Goal: Transaction & Acquisition: Purchase product/service

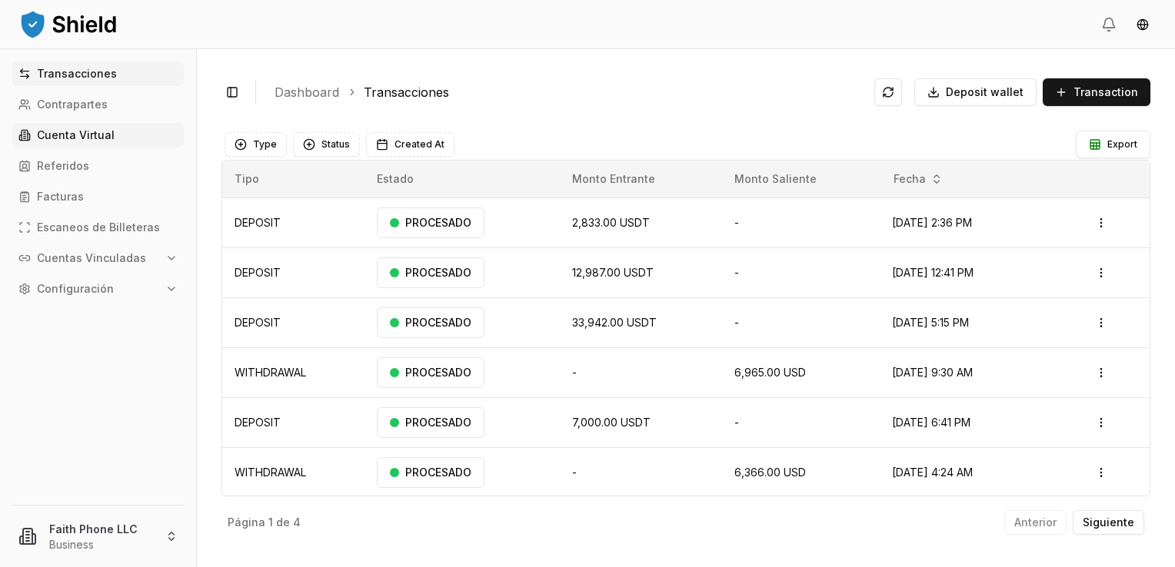
click at [83, 125] on link "Cuenta Virtual" at bounding box center [97, 135] width 171 height 25
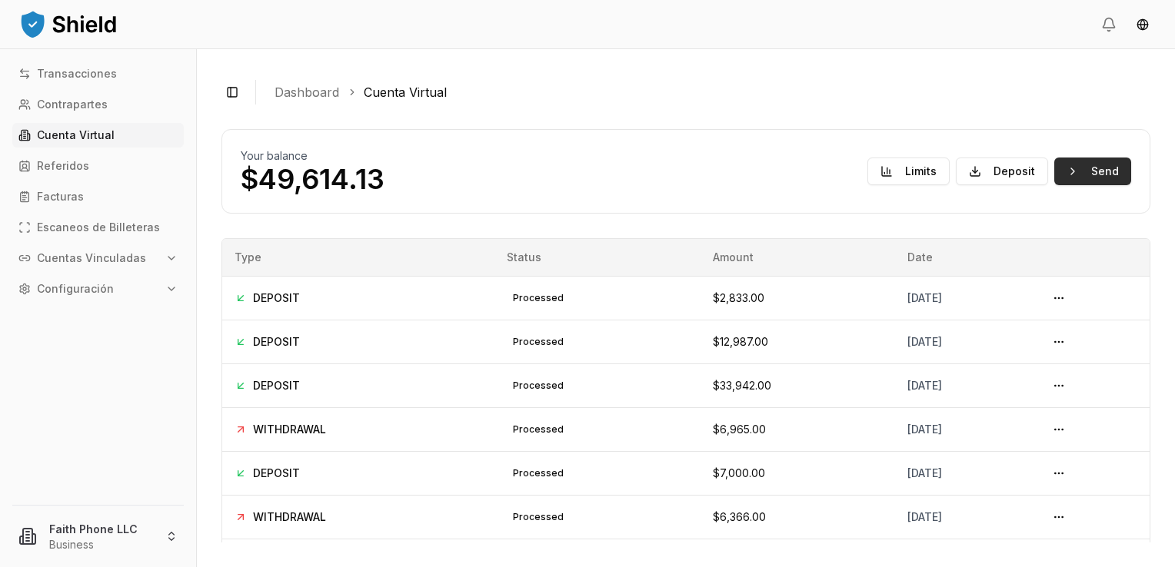
click at [1075, 183] on button "Send" at bounding box center [1092, 172] width 77 height 28
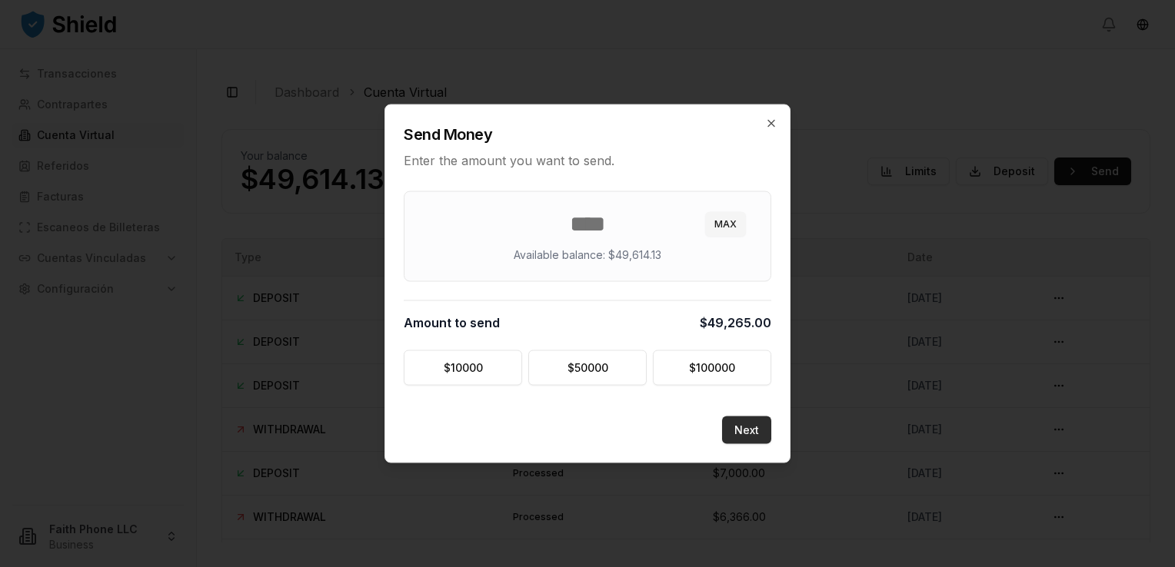
type input "*****"
click at [755, 434] on button "Next" at bounding box center [746, 431] width 49 height 28
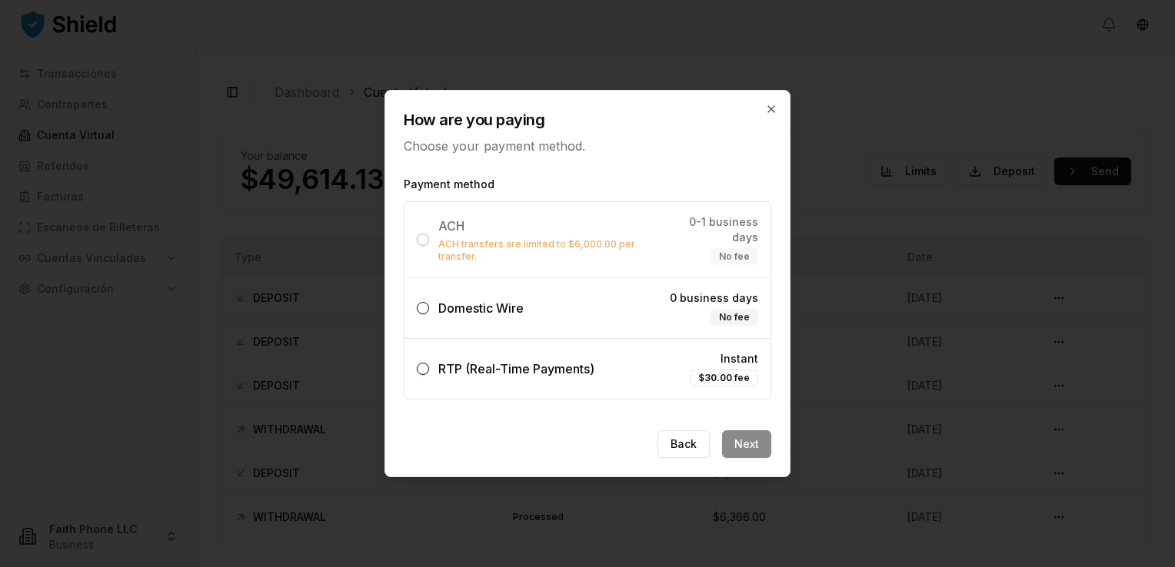
click at [511, 309] on div "Domestic Wire" at bounding box center [480, 308] width 85 height 18
click at [429, 309] on button "Domestic Wire 0 business days No fee" at bounding box center [423, 308] width 12 height 12
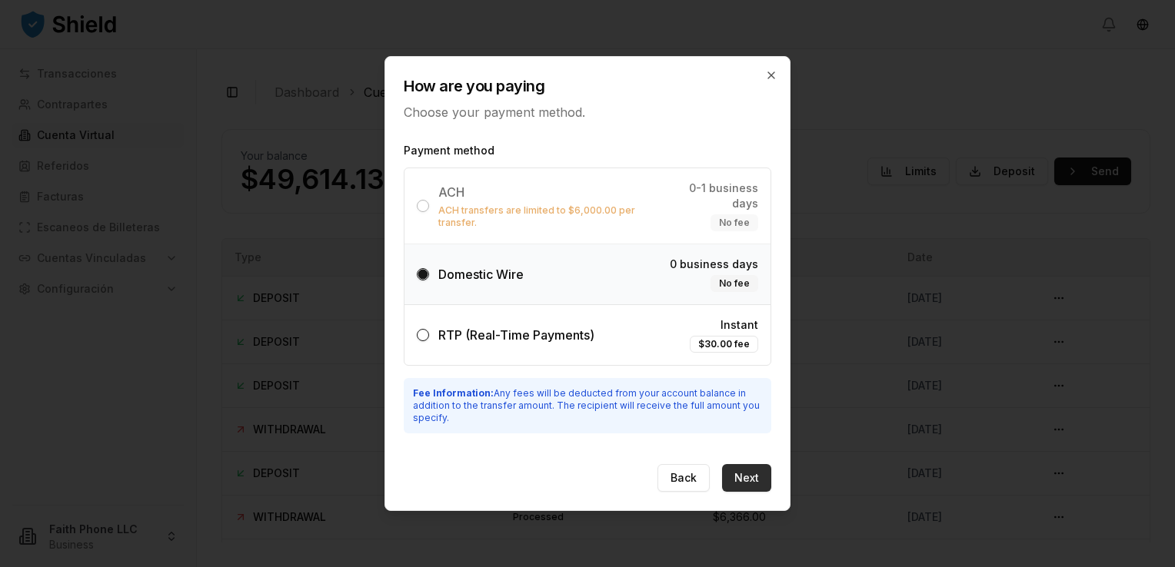
click at [760, 469] on button "Next" at bounding box center [746, 478] width 49 height 28
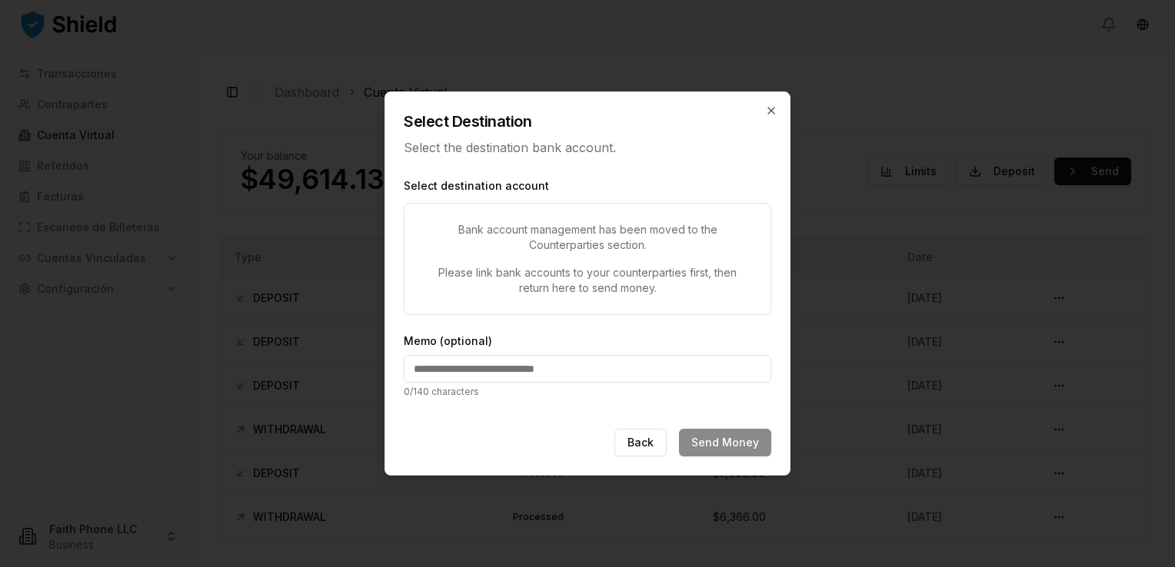
click at [553, 230] on p "Bank account management has been moved to the Counterparties section." at bounding box center [587, 237] width 329 height 31
click at [521, 250] on p "Bank account management has been moved to the Counterparties section." at bounding box center [587, 237] width 329 height 31
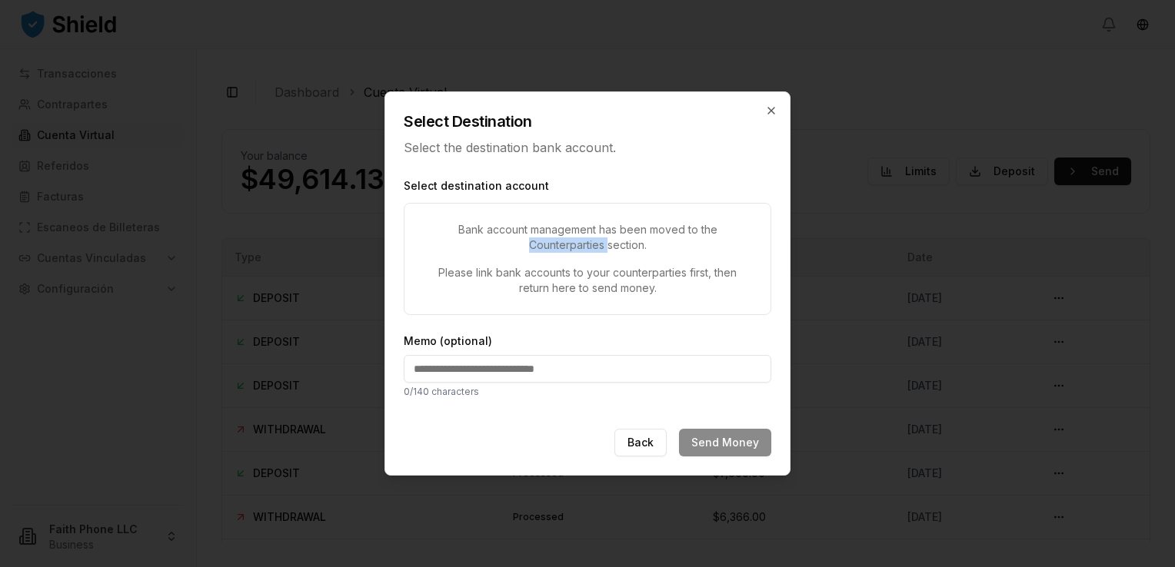
click at [521, 250] on p "Bank account management has been moved to the Counterparties section." at bounding box center [587, 237] width 329 height 31
drag, startPoint x: 521, startPoint y: 250, endPoint x: 492, endPoint y: 260, distance: 30.9
click at [492, 260] on div "Bank account management has been moved to the Counterparties section. Please li…" at bounding box center [587, 259] width 367 height 112
click at [461, 279] on p "Please link bank accounts to your counterparties first, then return here to sen…" at bounding box center [587, 280] width 329 height 31
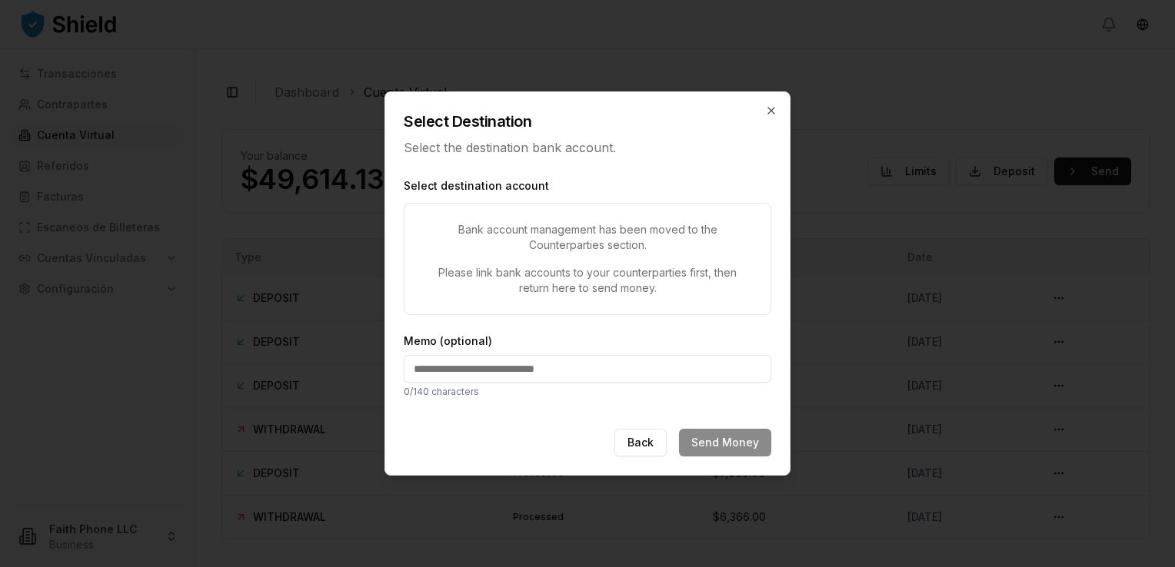
click at [482, 280] on p "Please link bank accounts to your counterparties first, then return here to sen…" at bounding box center [587, 280] width 329 height 31
click at [766, 111] on icon "button" at bounding box center [771, 111] width 12 height 12
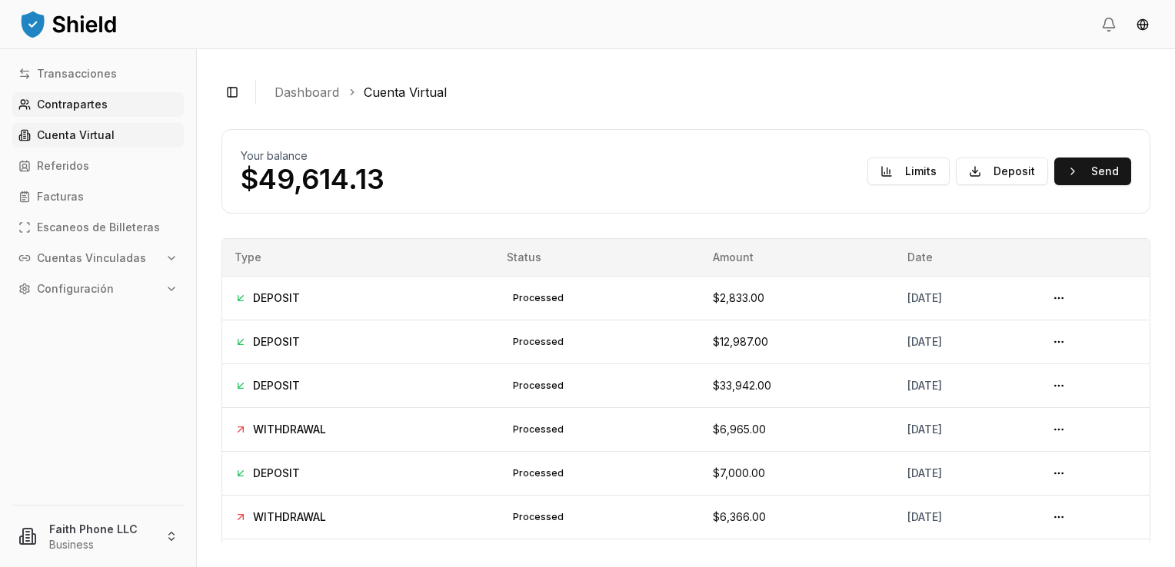
click at [87, 99] on p "Contrapartes" at bounding box center [72, 104] width 71 height 11
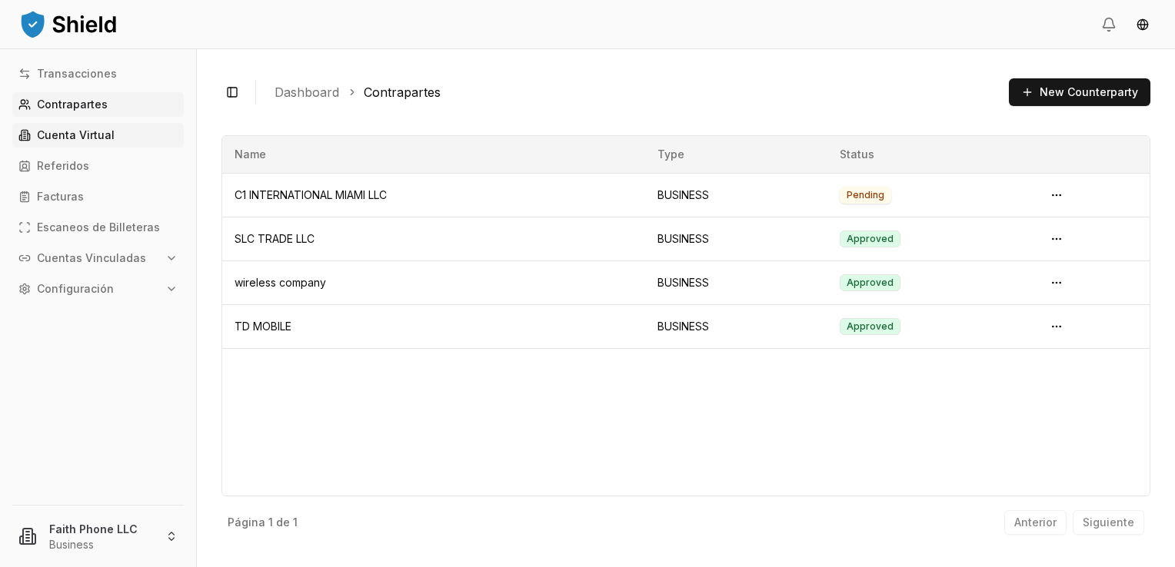
click at [105, 136] on p "Cuenta Virtual" at bounding box center [76, 135] width 78 height 11
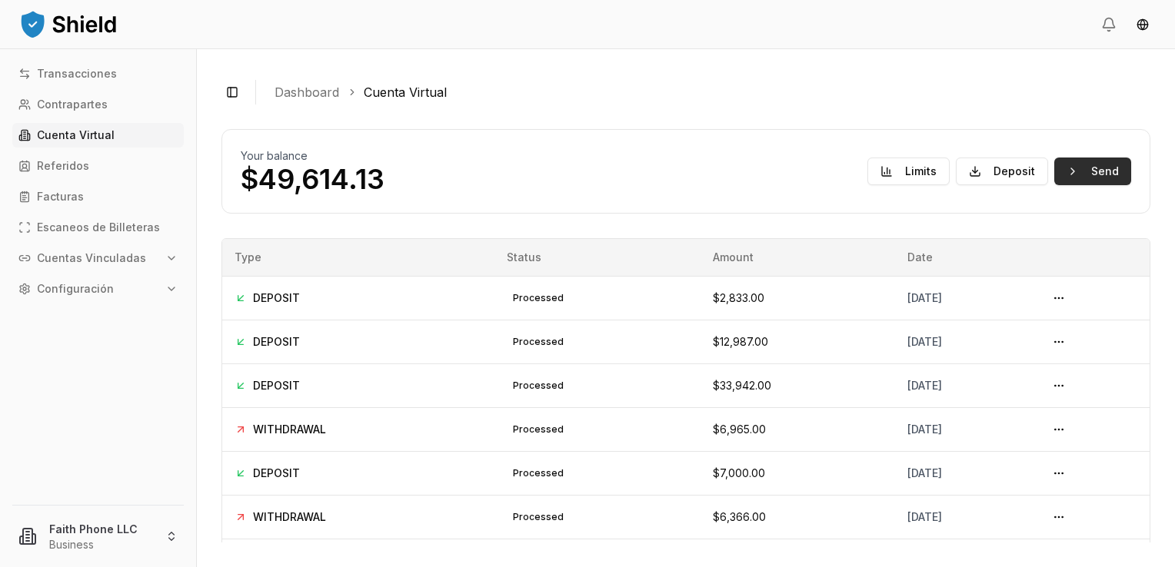
click at [1088, 168] on button "Send" at bounding box center [1092, 172] width 77 height 28
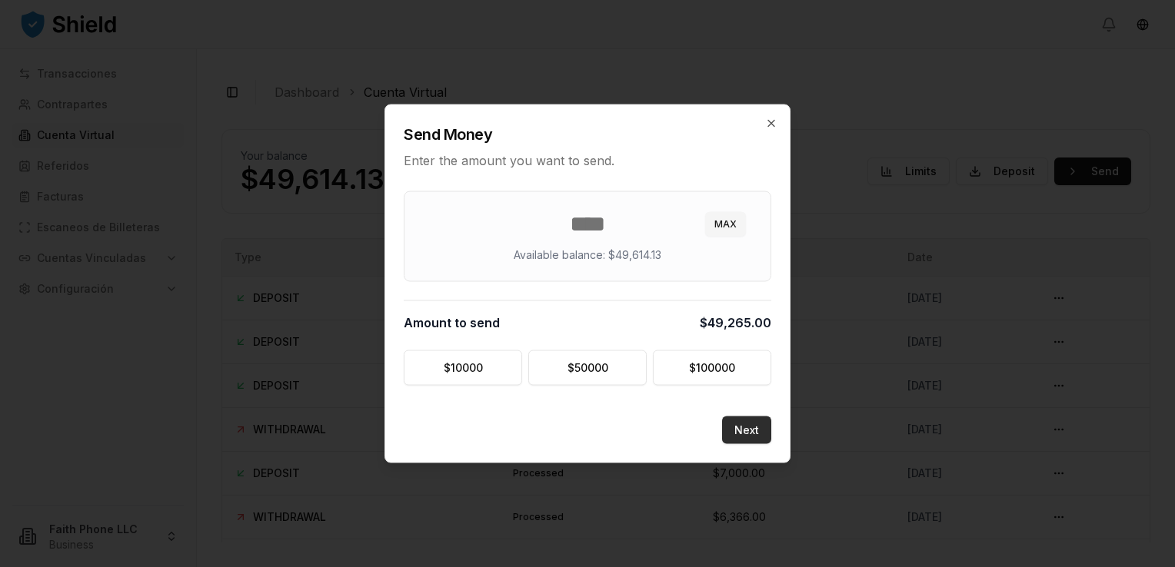
type input "*****"
click at [739, 420] on button "Next" at bounding box center [746, 431] width 49 height 28
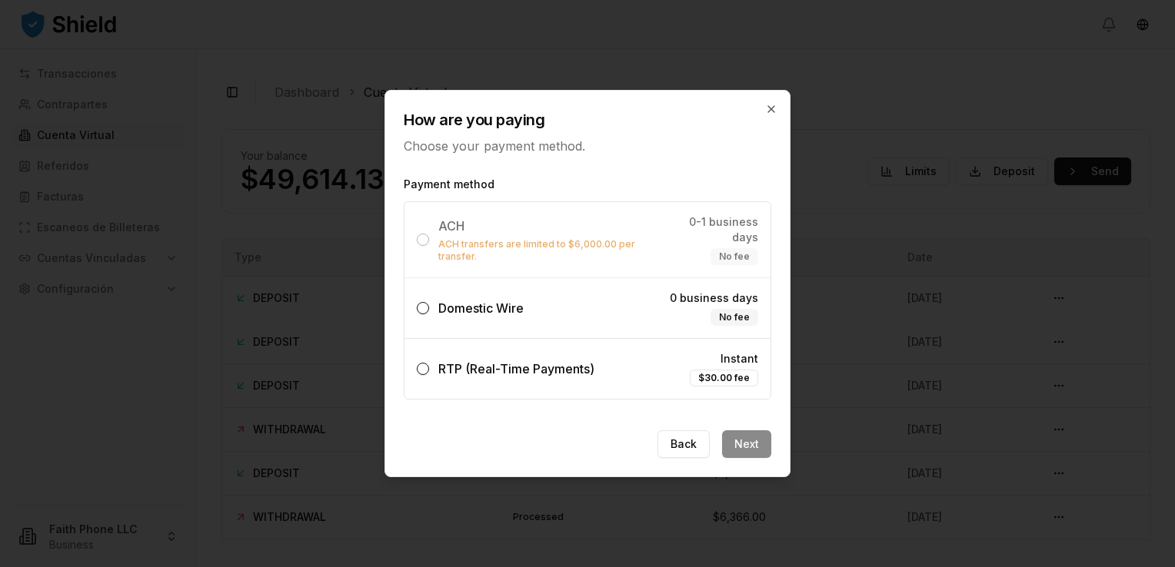
click at [525, 301] on label "Domestic Wire 0 business days No fee" at bounding box center [587, 308] width 366 height 60
click at [429, 302] on button "Domestic Wire 0 business days No fee" at bounding box center [423, 308] width 12 height 12
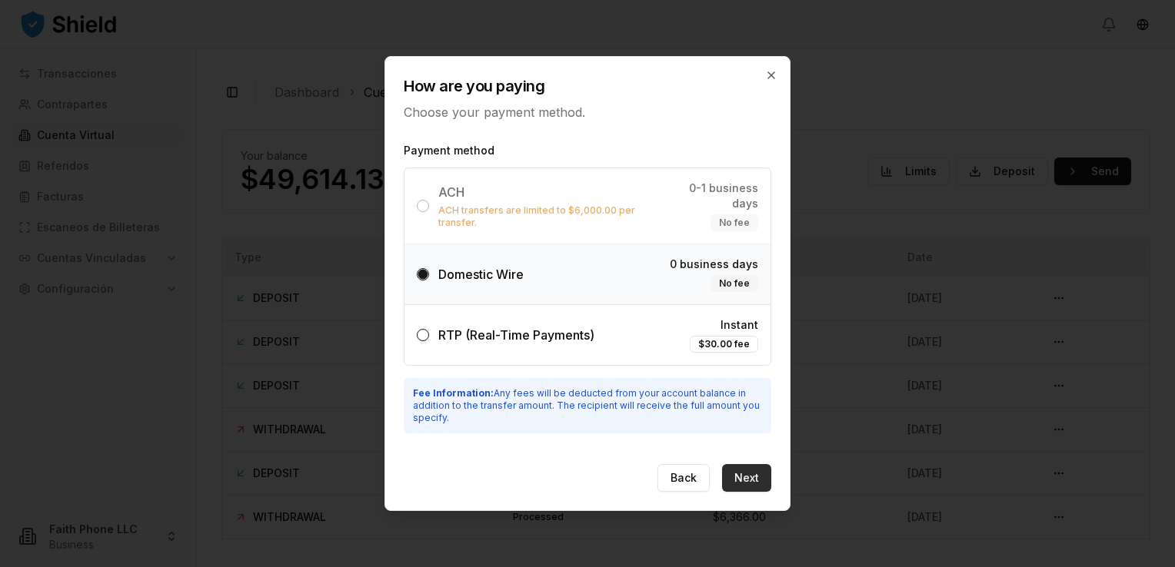
click at [766, 477] on button "Next" at bounding box center [746, 478] width 49 height 28
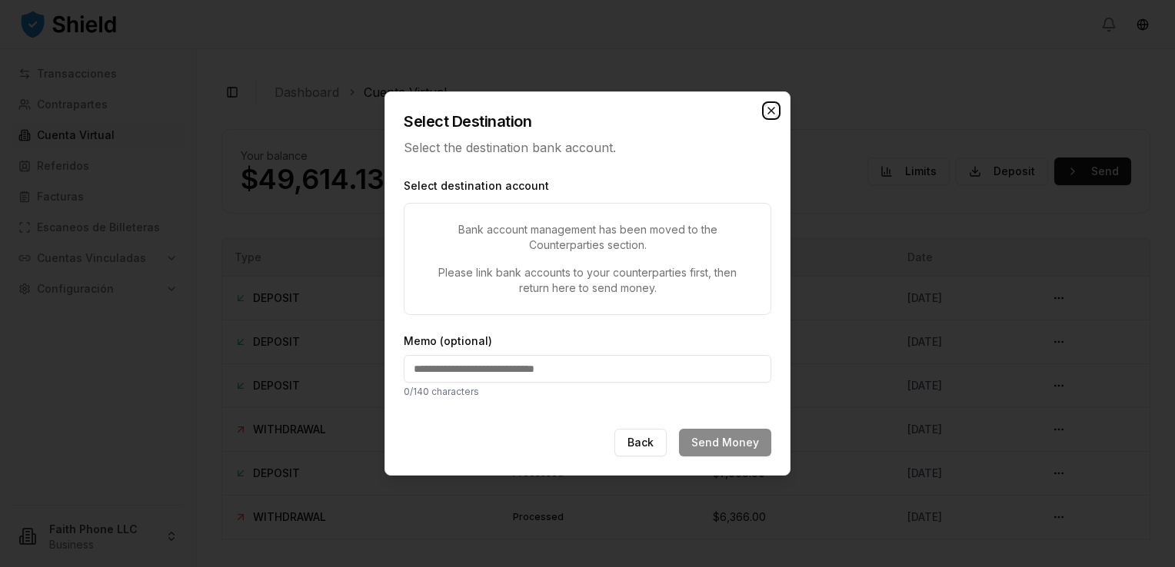
click at [772, 112] on icon "button" at bounding box center [771, 111] width 12 height 12
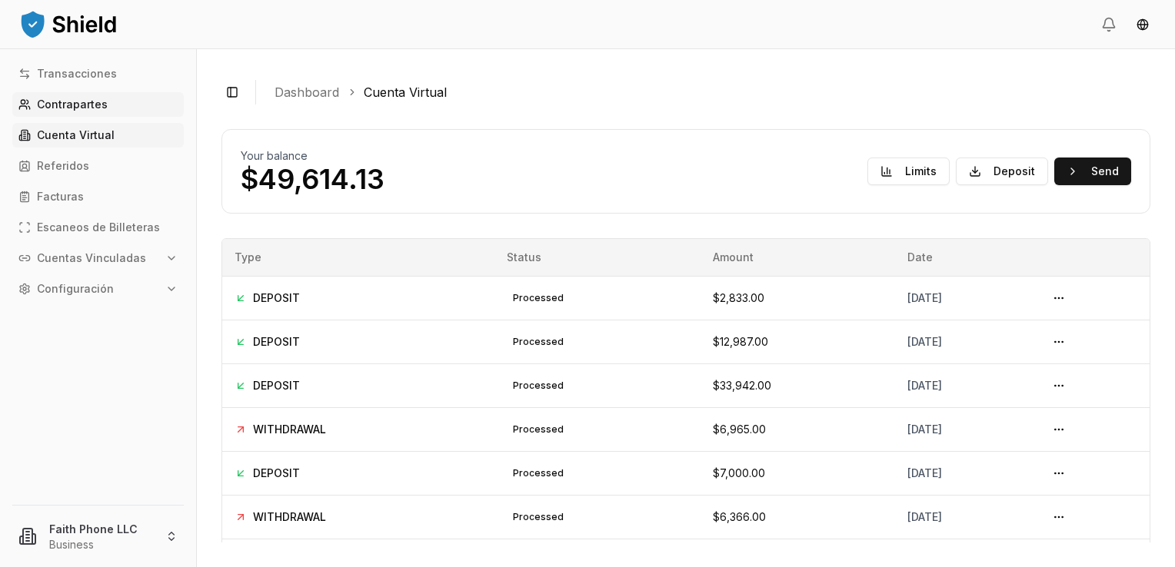
click at [69, 99] on p "Contrapartes" at bounding box center [72, 104] width 71 height 11
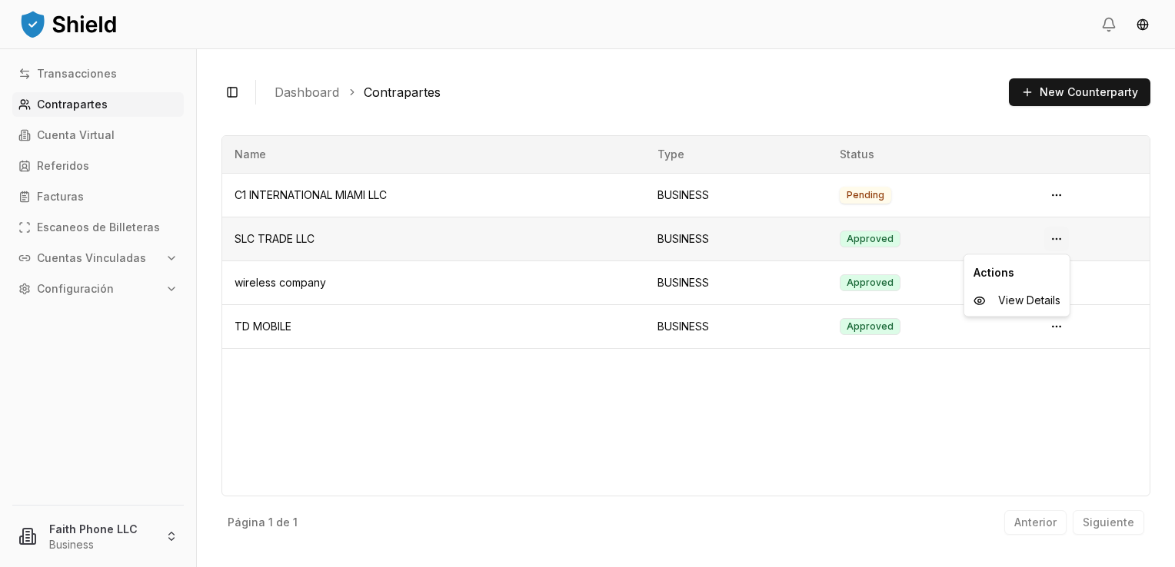
click at [1064, 247] on html "Transacciones Contrapartes Cuenta Virtual Referidos Facturas Escaneos de Billet…" at bounding box center [587, 283] width 1175 height 567
click at [132, 131] on html "Transacciones Contrapartes Cuenta Virtual Referidos Facturas Escaneos de Billet…" at bounding box center [587, 283] width 1175 height 567
click at [94, 134] on p "Cuenta Virtual" at bounding box center [76, 135] width 78 height 11
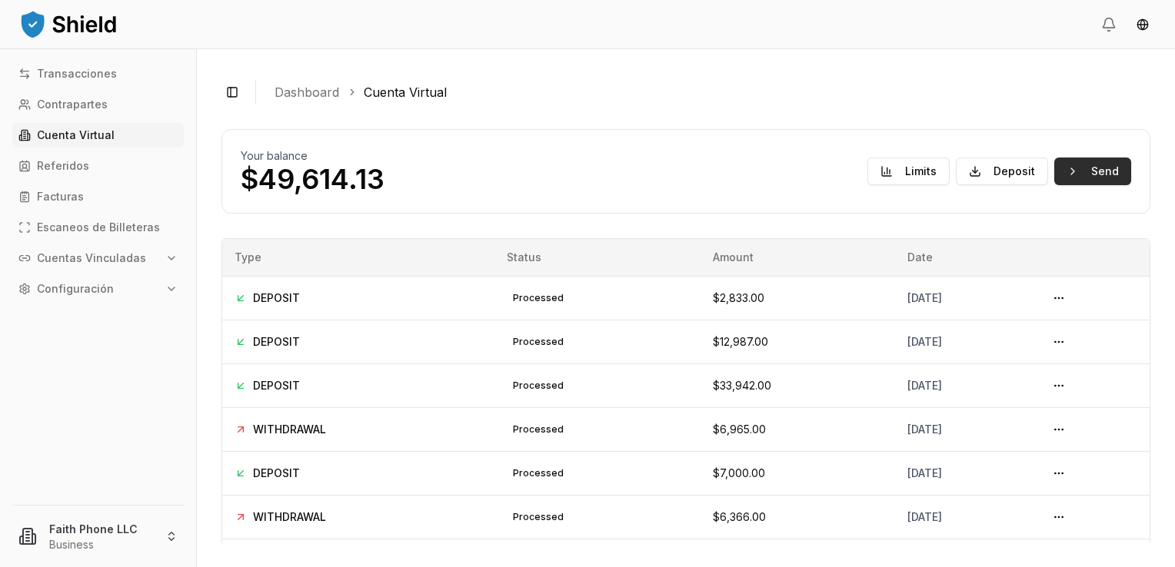
click at [1089, 181] on button "Send" at bounding box center [1092, 172] width 77 height 28
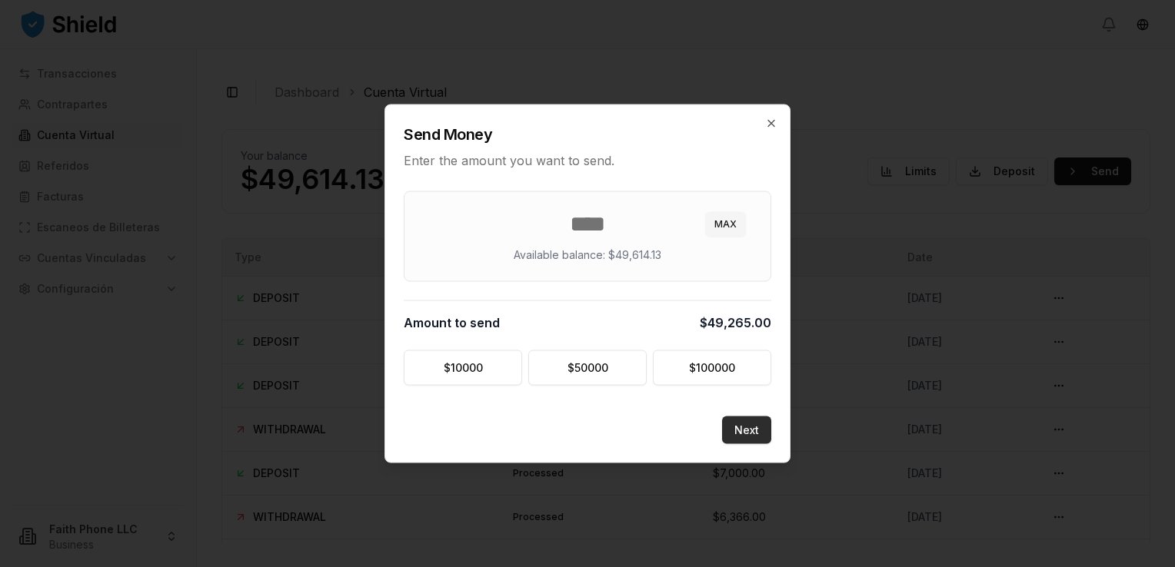
type input "*****"
click at [749, 425] on button "Next" at bounding box center [746, 431] width 49 height 28
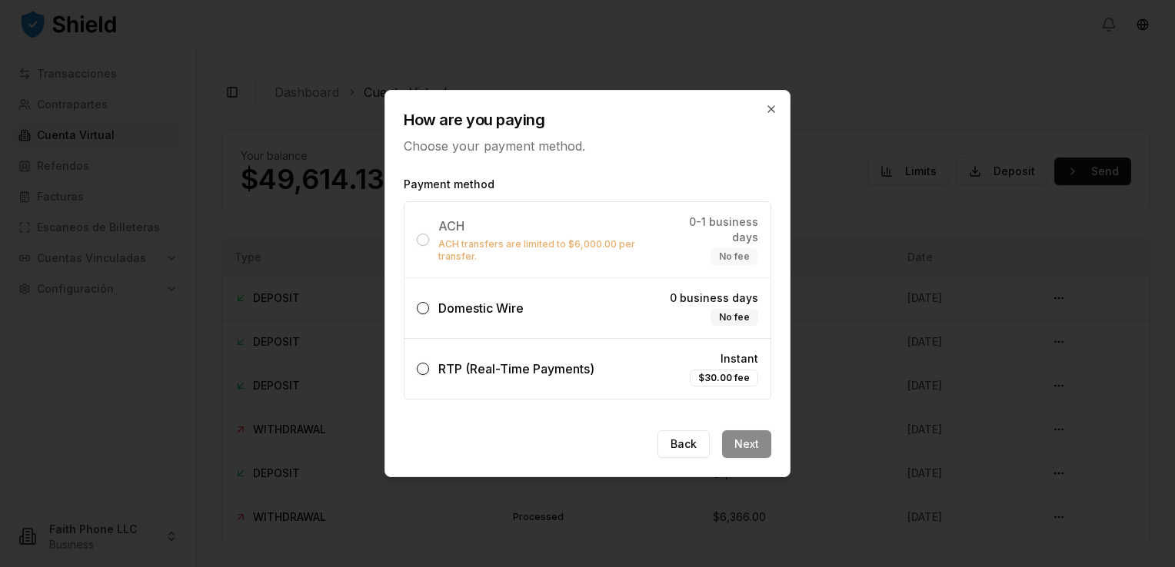
click at [537, 304] on label "Domestic Wire 0 business days No fee" at bounding box center [587, 308] width 366 height 60
click at [429, 304] on button "Domestic Wire 0 business days No fee" at bounding box center [423, 308] width 12 height 12
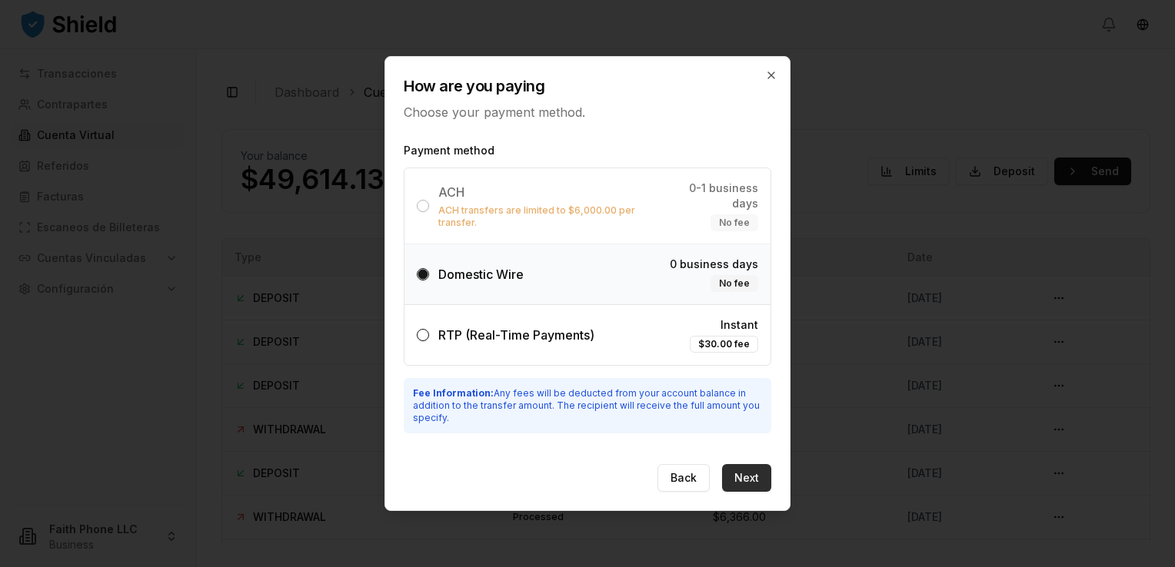
click at [749, 476] on button "Next" at bounding box center [746, 478] width 49 height 28
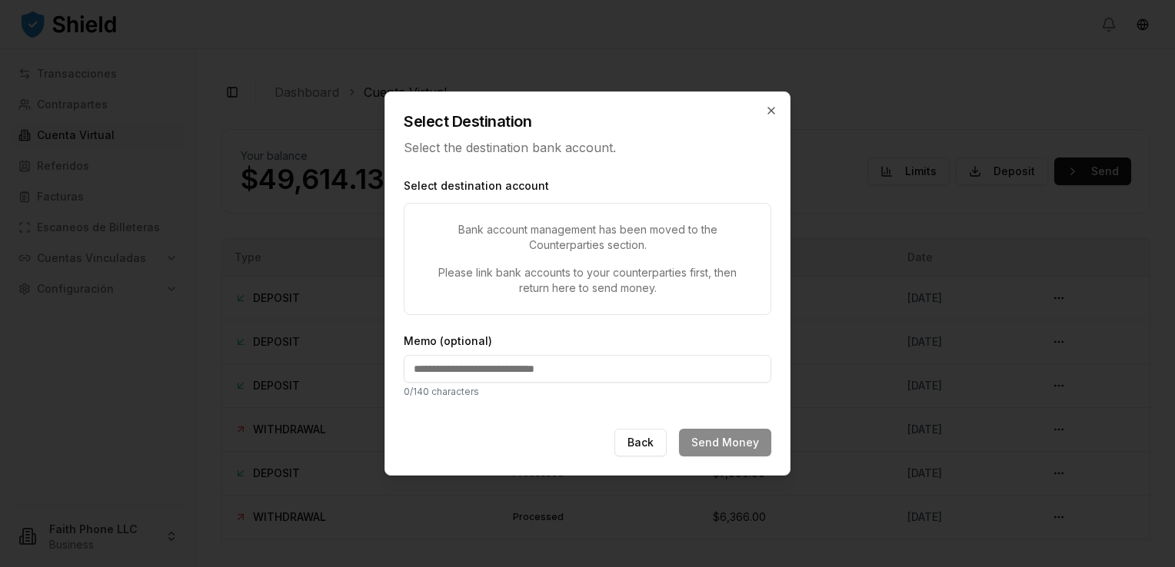
click at [527, 249] on p "Bank account management has been moved to the Counterparties section." at bounding box center [587, 237] width 329 height 31
drag, startPoint x: 527, startPoint y: 249, endPoint x: 519, endPoint y: 271, distance: 22.9
click at [519, 271] on p "Please link bank accounts to your counterparties first, then return here to sen…" at bounding box center [587, 280] width 329 height 31
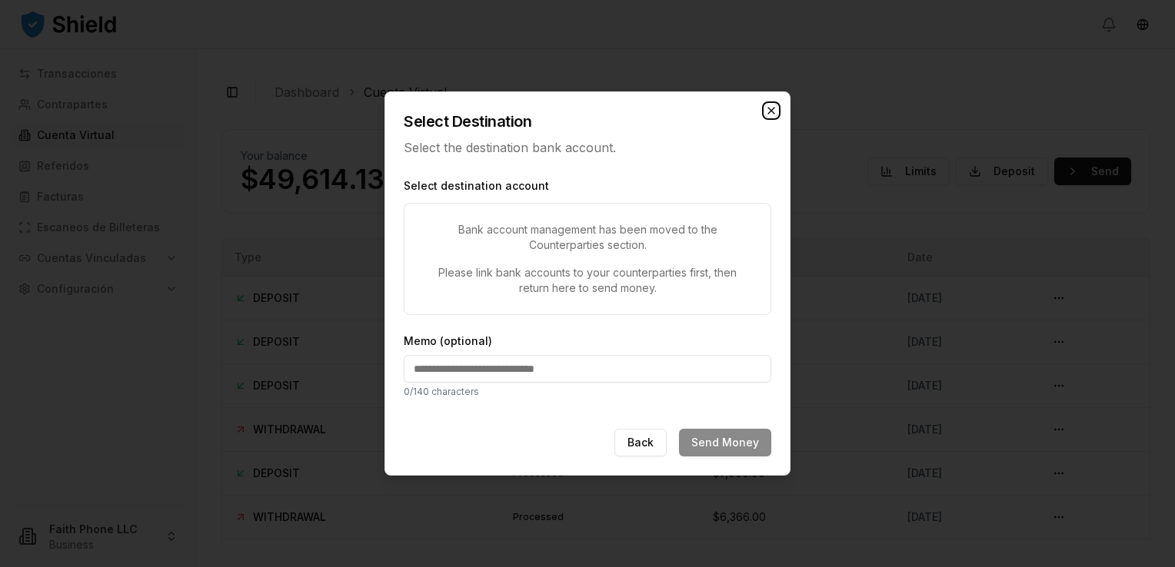
click at [776, 109] on icon "button" at bounding box center [771, 111] width 12 height 12
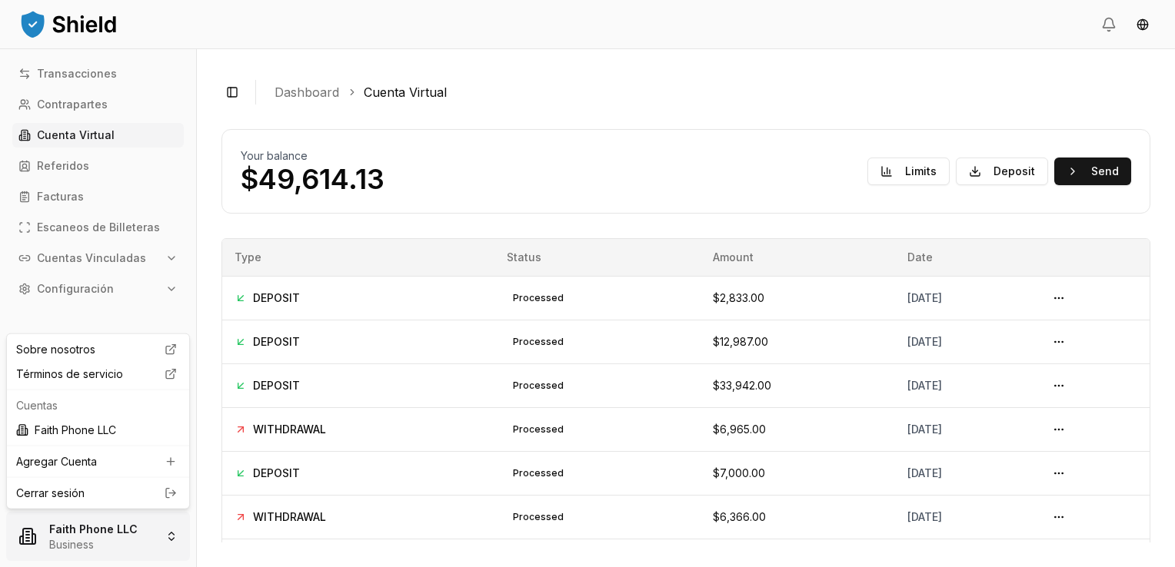
click at [82, 540] on html "Transacciones Contrapartes Cuenta Virtual Referidos Facturas Escaneos de Billet…" at bounding box center [587, 283] width 1175 height 567
click at [61, 497] on link "Cerrar sesión" at bounding box center [98, 493] width 164 height 15
